Goal: Task Accomplishment & Management: Manage account settings

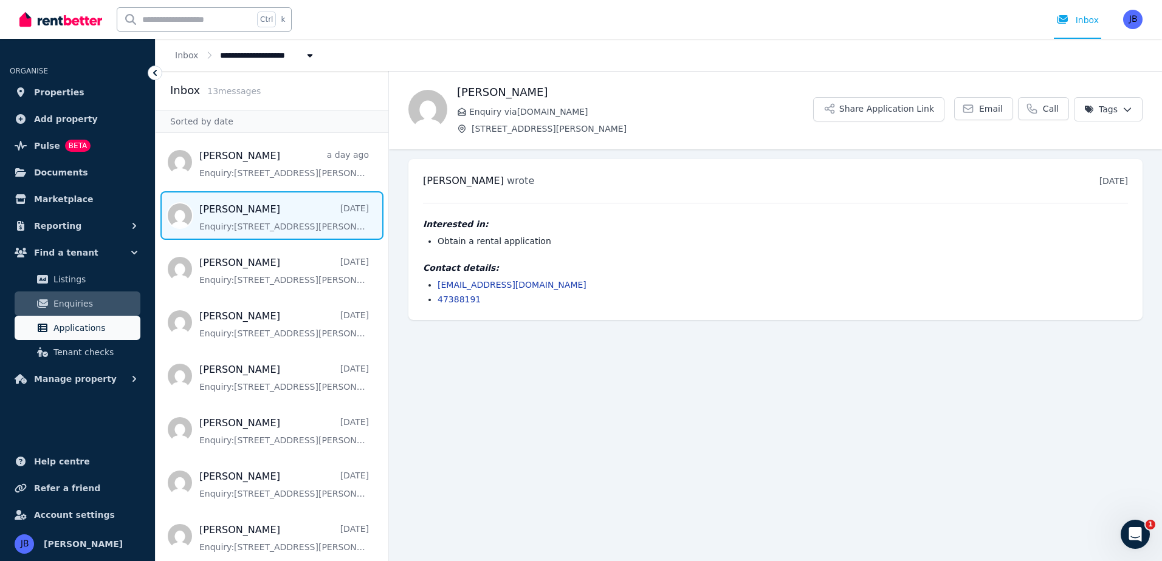
click at [84, 327] on span "Applications" at bounding box center [94, 328] width 82 height 15
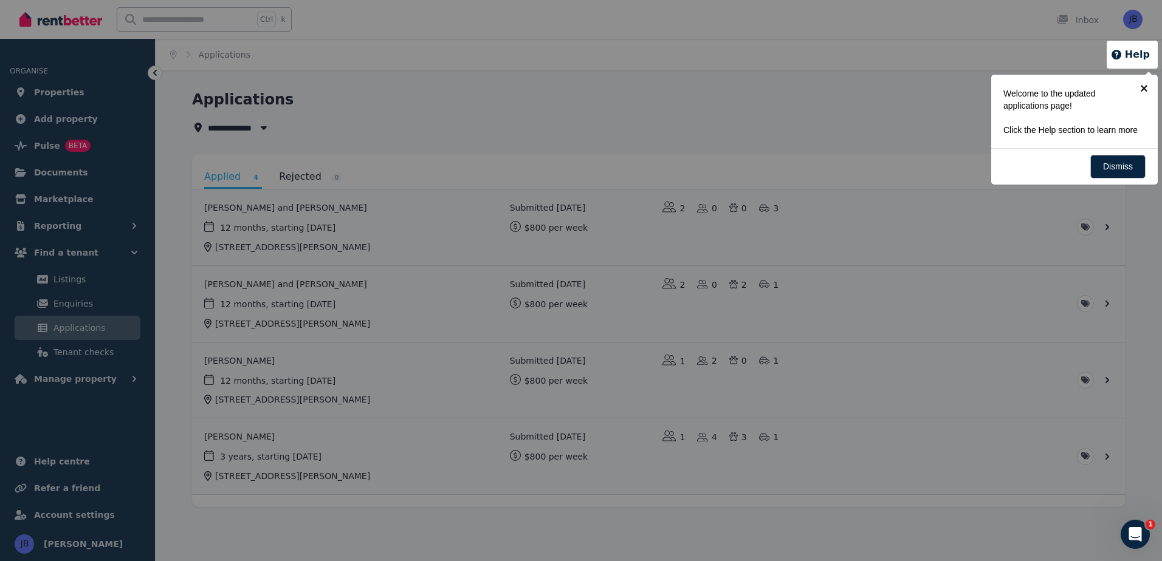
click at [1143, 85] on link "×" at bounding box center [1143, 88] width 27 height 27
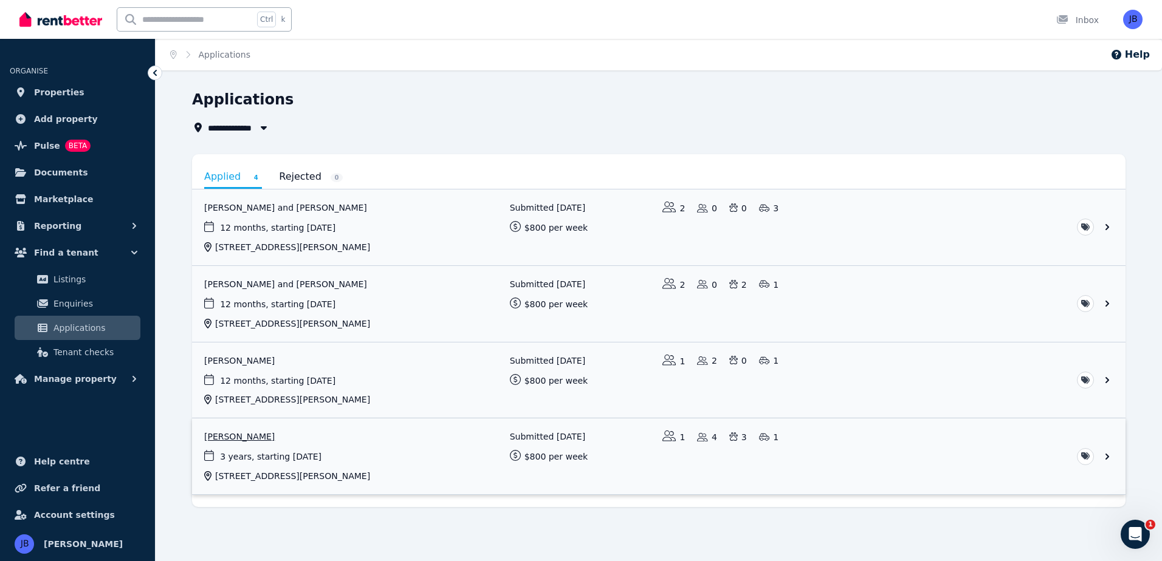
drag, startPoint x: 253, startPoint y: 434, endPoint x: 287, endPoint y: 448, distance: 36.2
click at [253, 434] on link "View application: Joanne Robinson" at bounding box center [658, 457] width 933 height 76
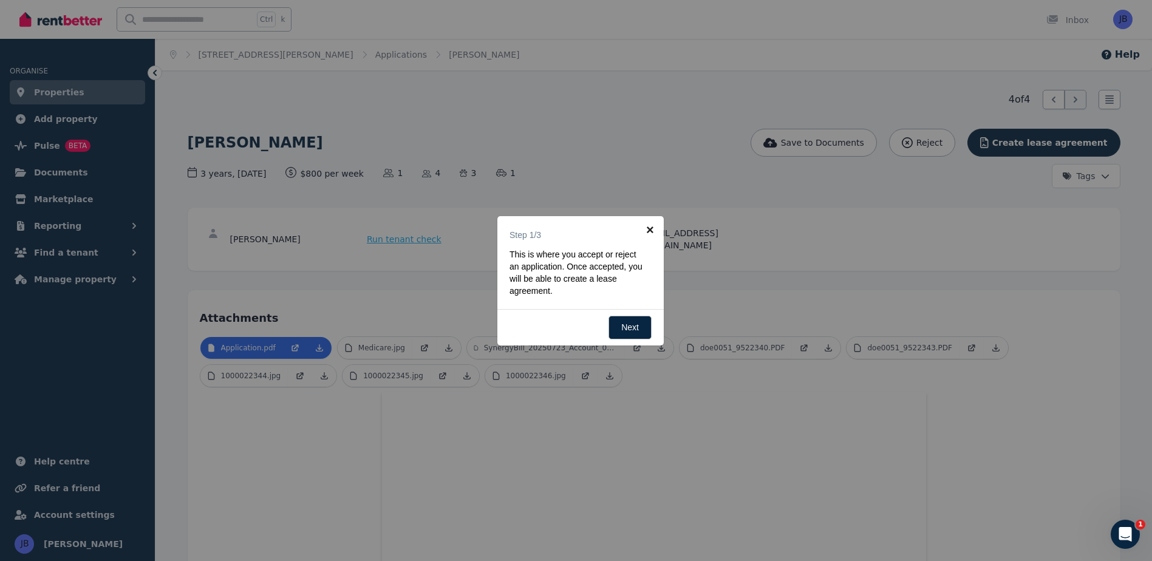
click at [649, 227] on link "×" at bounding box center [650, 229] width 27 height 27
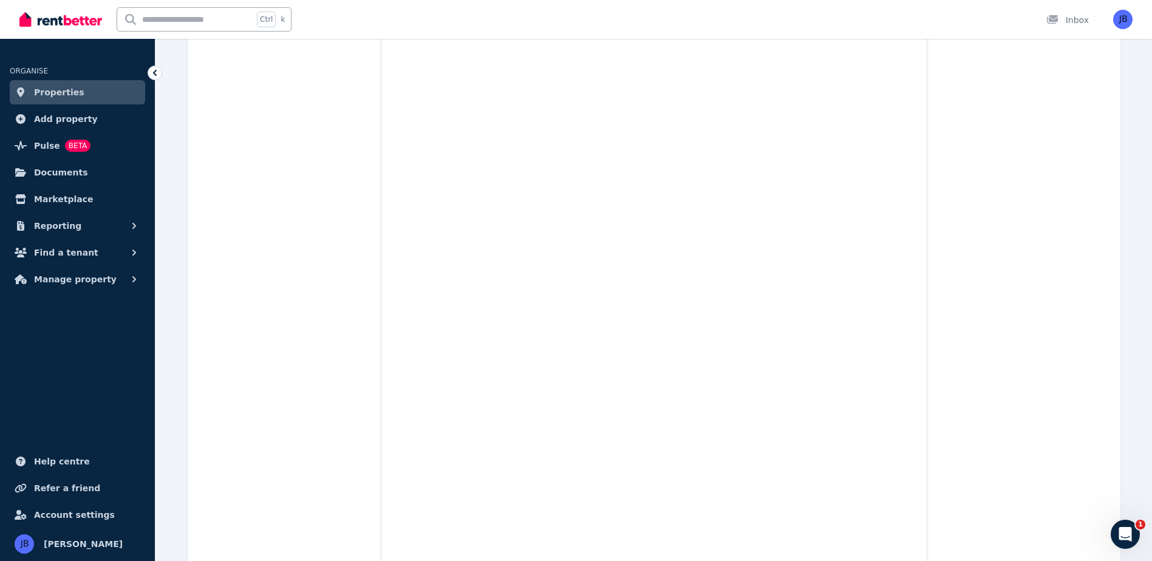
scroll to position [608, 0]
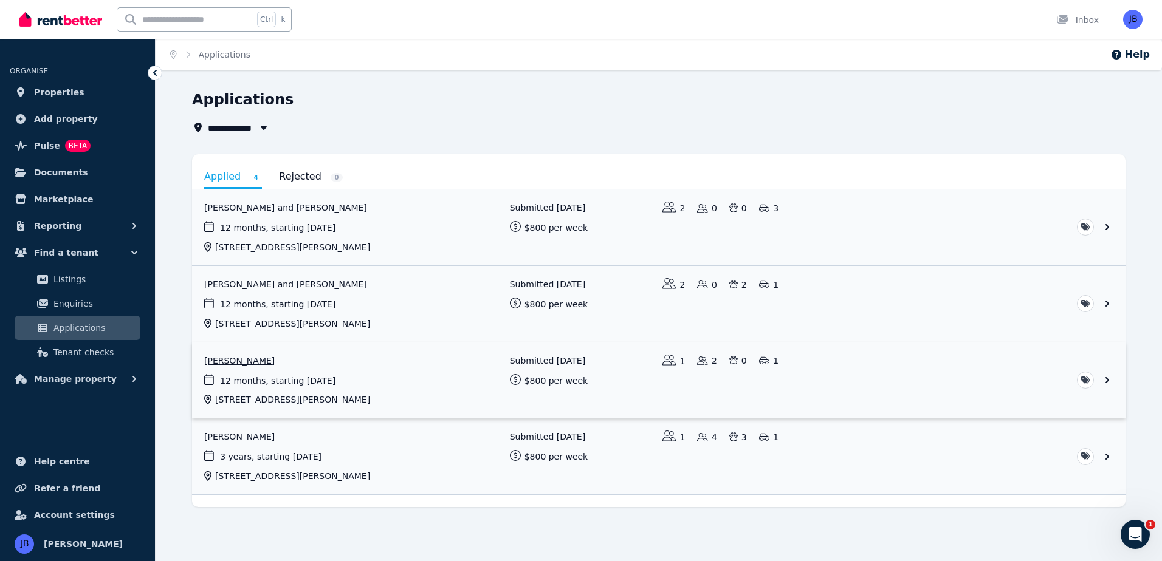
click at [238, 361] on link "View application: Andrew Morley" at bounding box center [658, 381] width 933 height 76
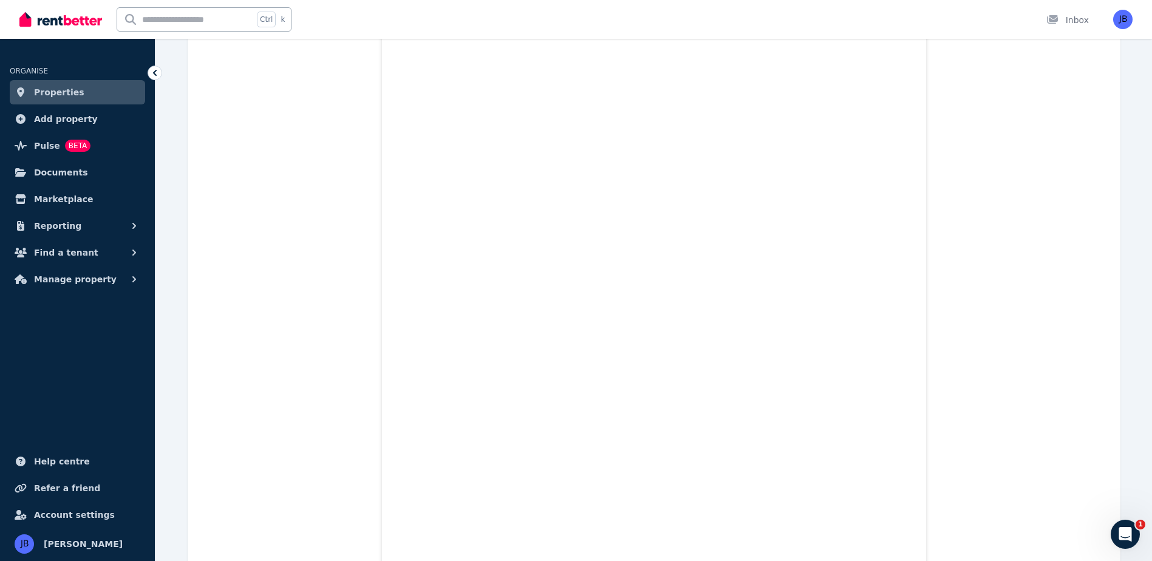
scroll to position [8505, 0]
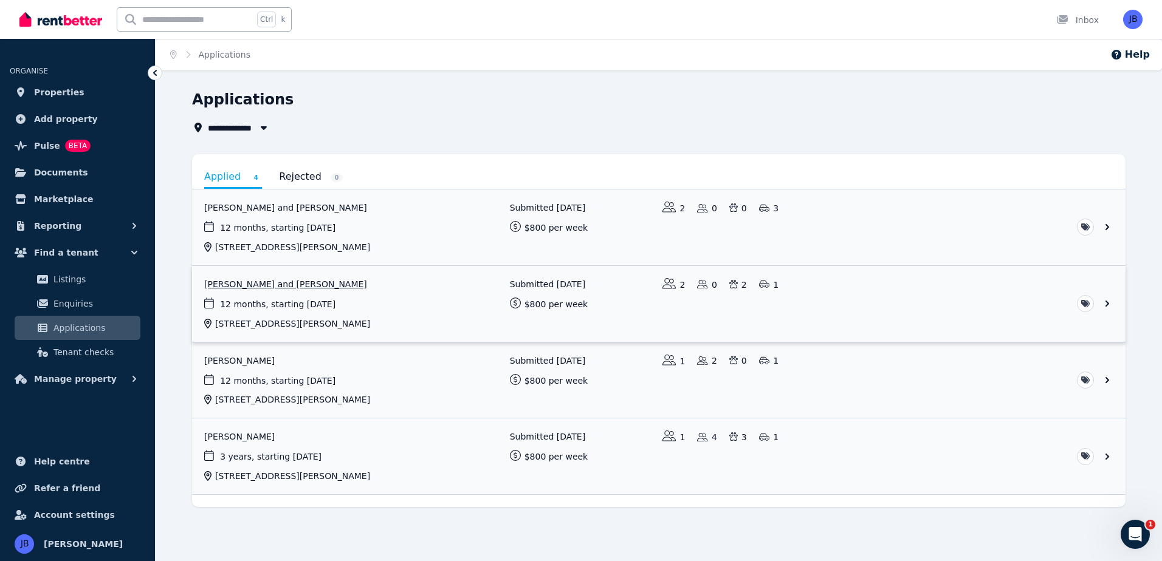
click at [279, 285] on link "View application: Lukasz Bublik and Lidia Naskret Bublik" at bounding box center [658, 304] width 933 height 76
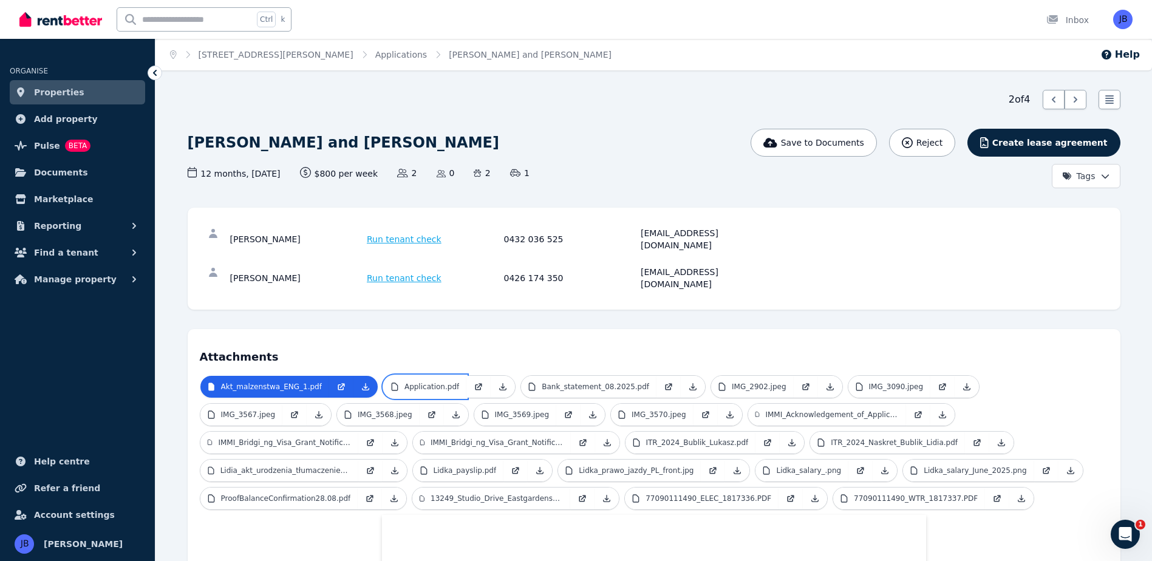
drag, startPoint x: 412, startPoint y: 365, endPoint x: 403, endPoint y: 350, distance: 17.7
click at [412, 382] on p "Application.pdf" at bounding box center [432, 387] width 55 height 10
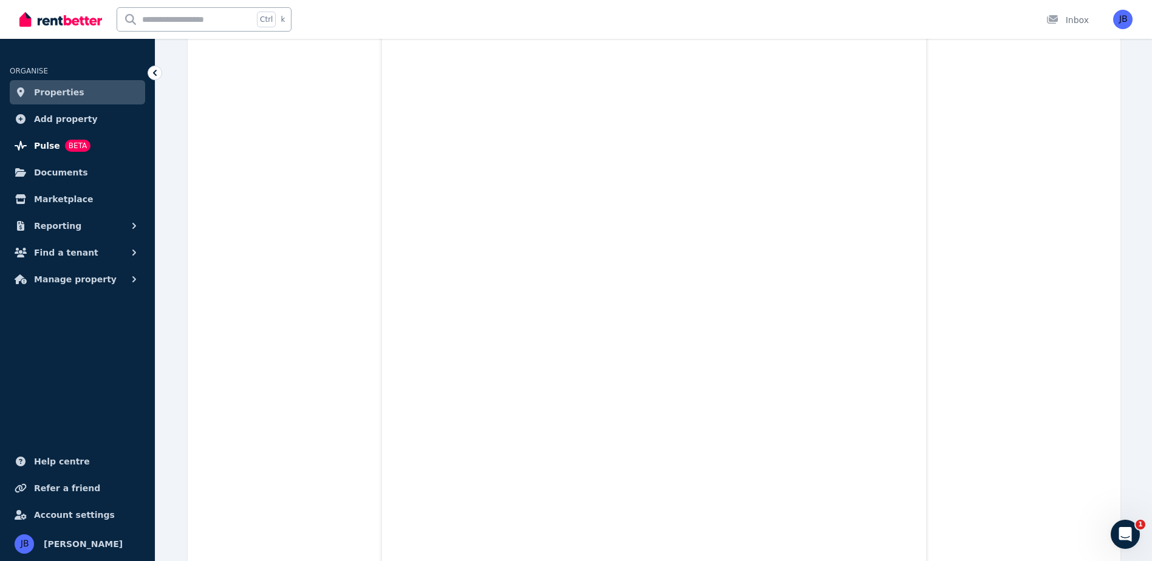
scroll to position [3159, 0]
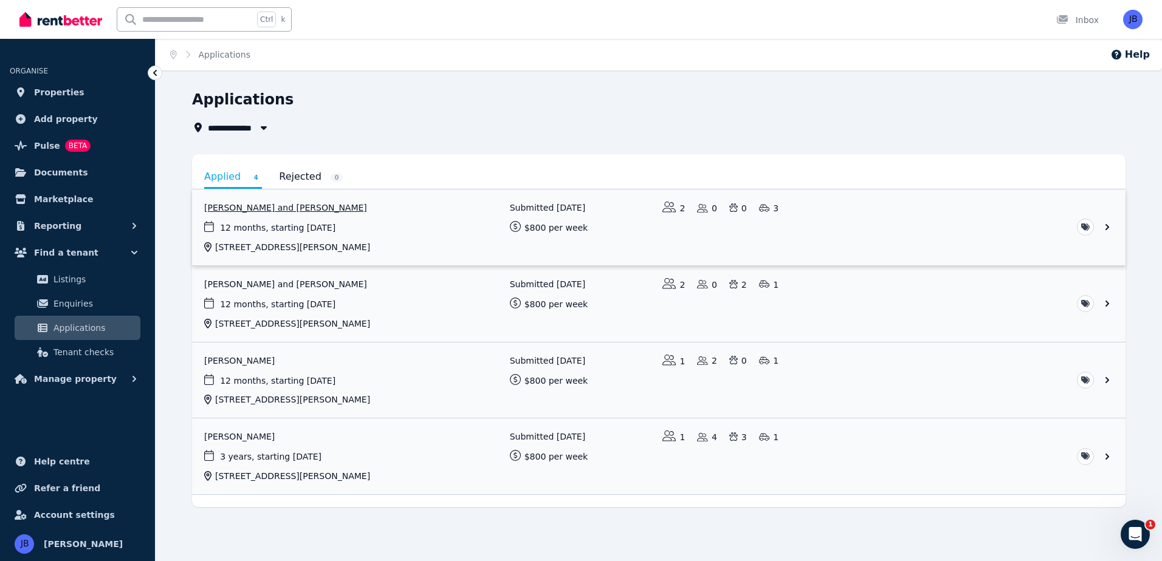
click at [229, 207] on link "View application: Gabrielle Walker and Amy Caldwell" at bounding box center [658, 228] width 933 height 76
click at [245, 204] on link "View application: Gabrielle Walker and Amy Caldwell" at bounding box center [658, 228] width 933 height 76
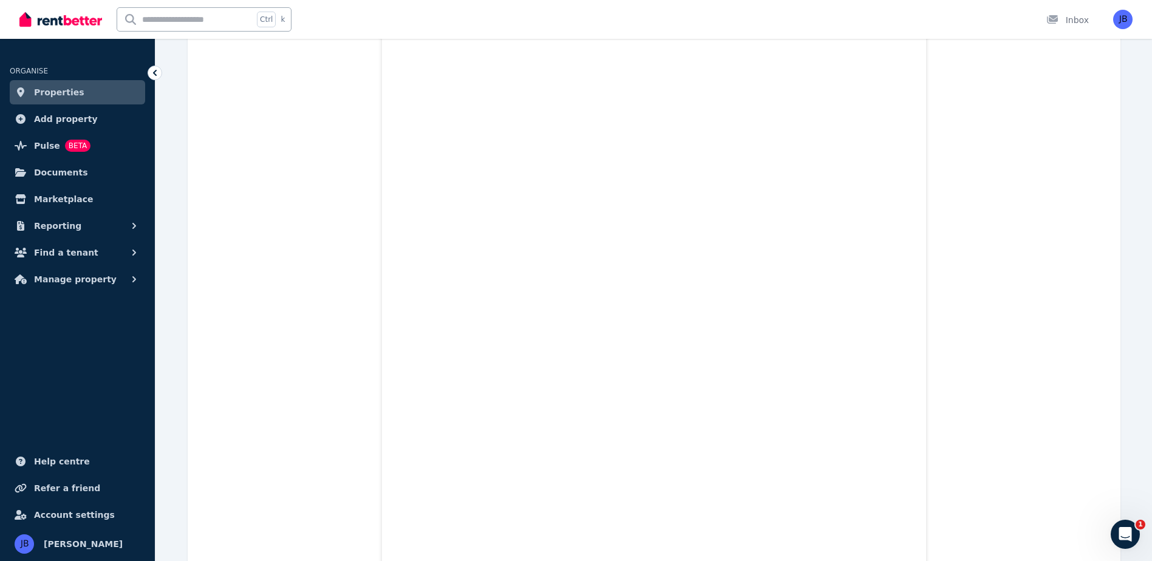
scroll to position [7108, 0]
drag, startPoint x: 365, startPoint y: 265, endPoint x: 368, endPoint y: 273, distance: 8.7
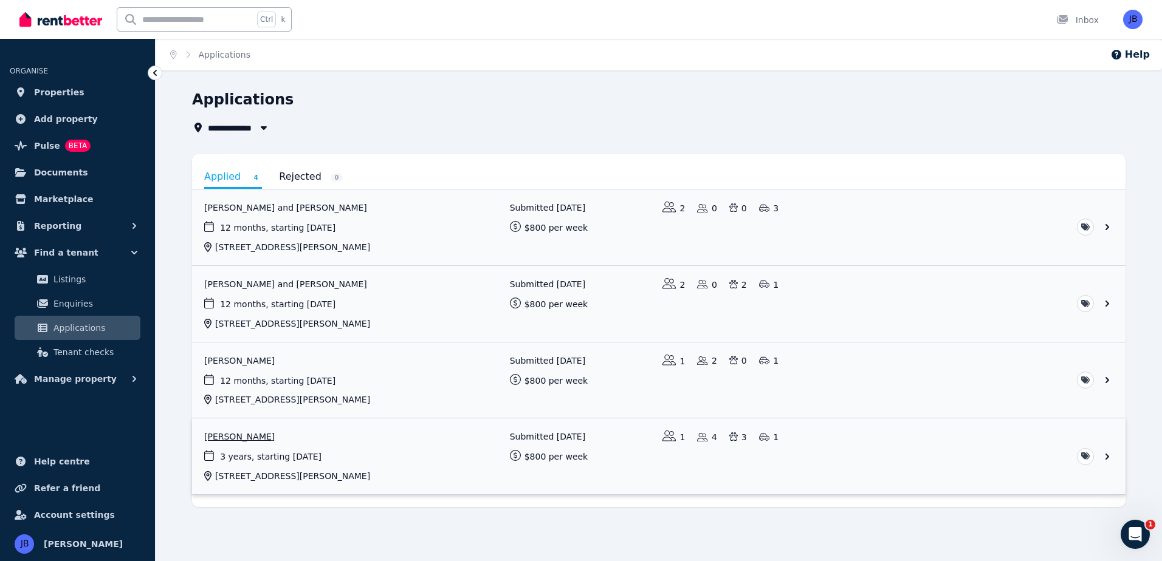
click at [235, 432] on link "View application: Joanne Robinson" at bounding box center [658, 457] width 933 height 76
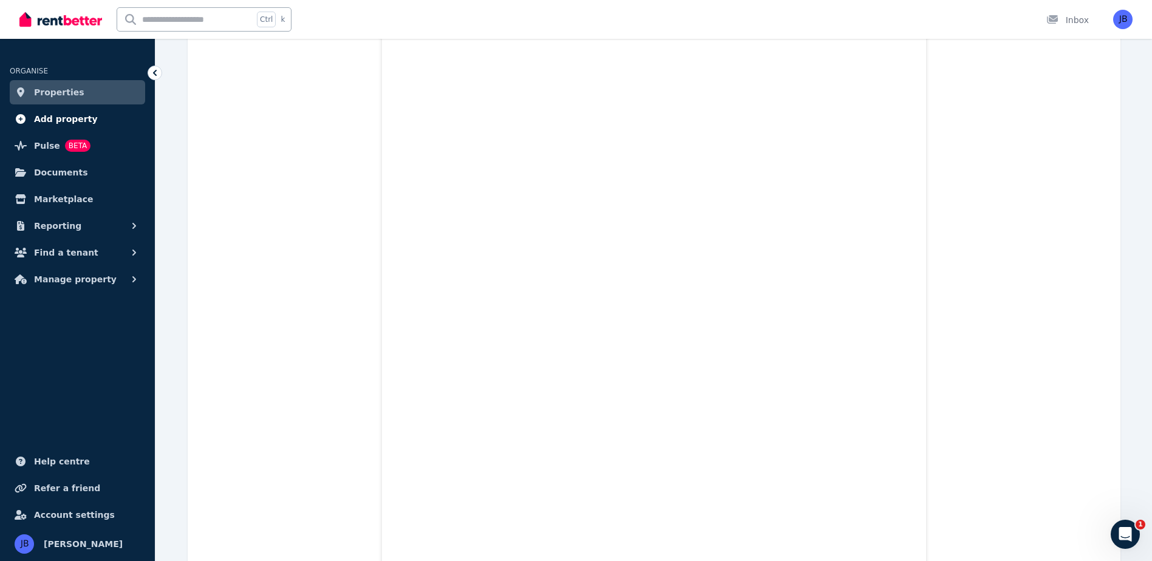
scroll to position [4435, 0]
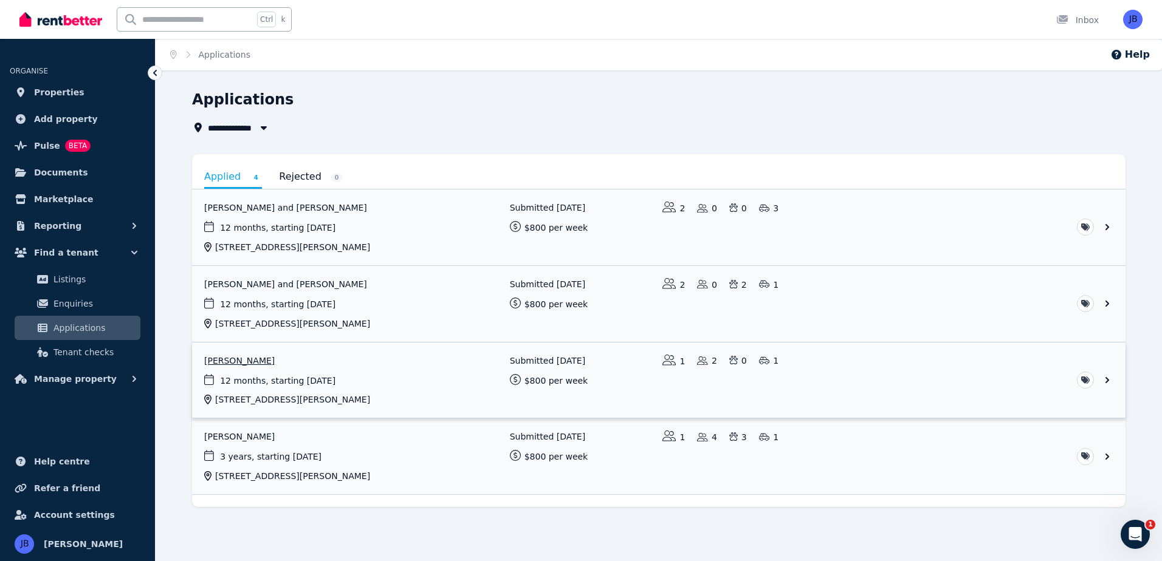
click at [245, 359] on link "View application: Andrew Morley" at bounding box center [658, 381] width 933 height 76
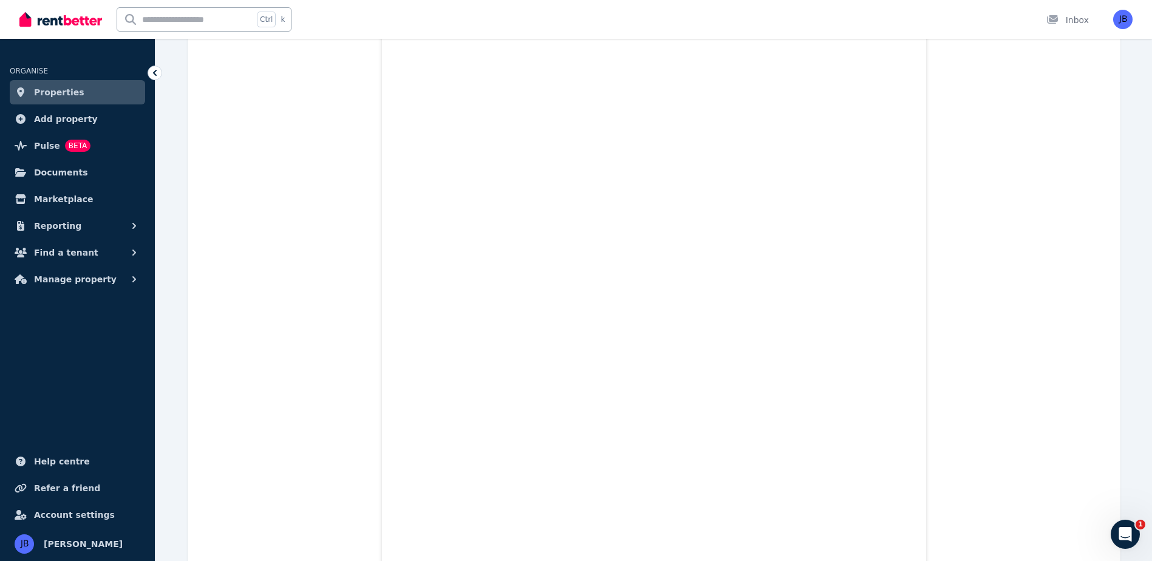
scroll to position [2612, 0]
